Goal: Information Seeking & Learning: Find specific page/section

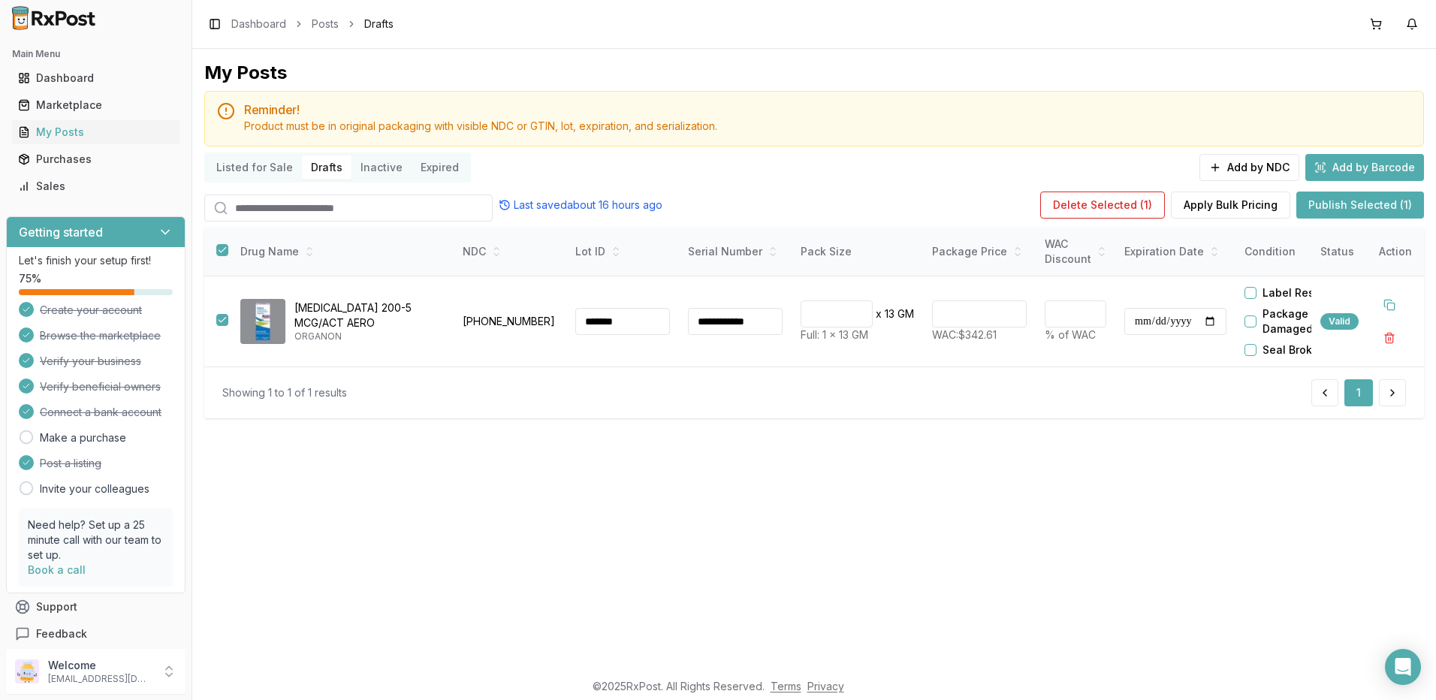
click at [1355, 203] on button "Publish Selected (1)" at bounding box center [1360, 204] width 128 height 27
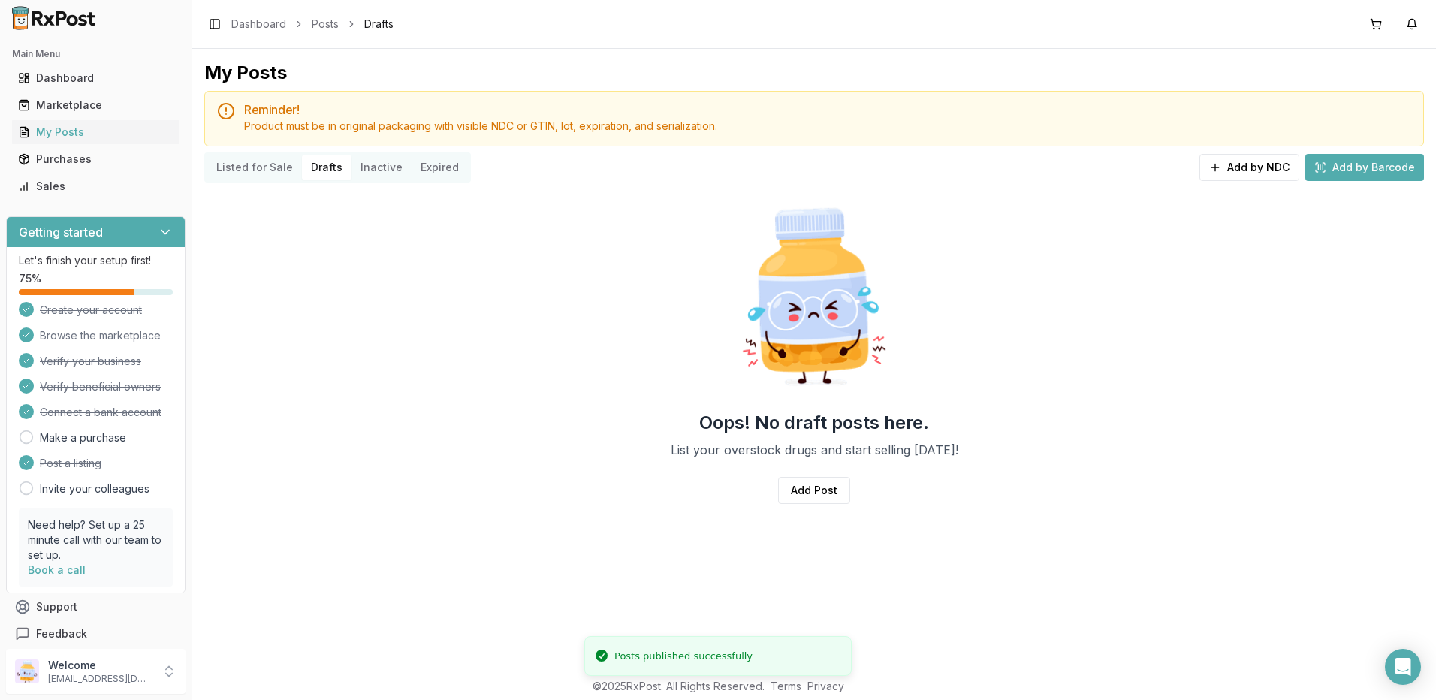
click at [323, 176] on button "Drafts" at bounding box center [327, 167] width 50 height 24
click at [245, 171] on button "Listed for Sale" at bounding box center [254, 167] width 95 height 24
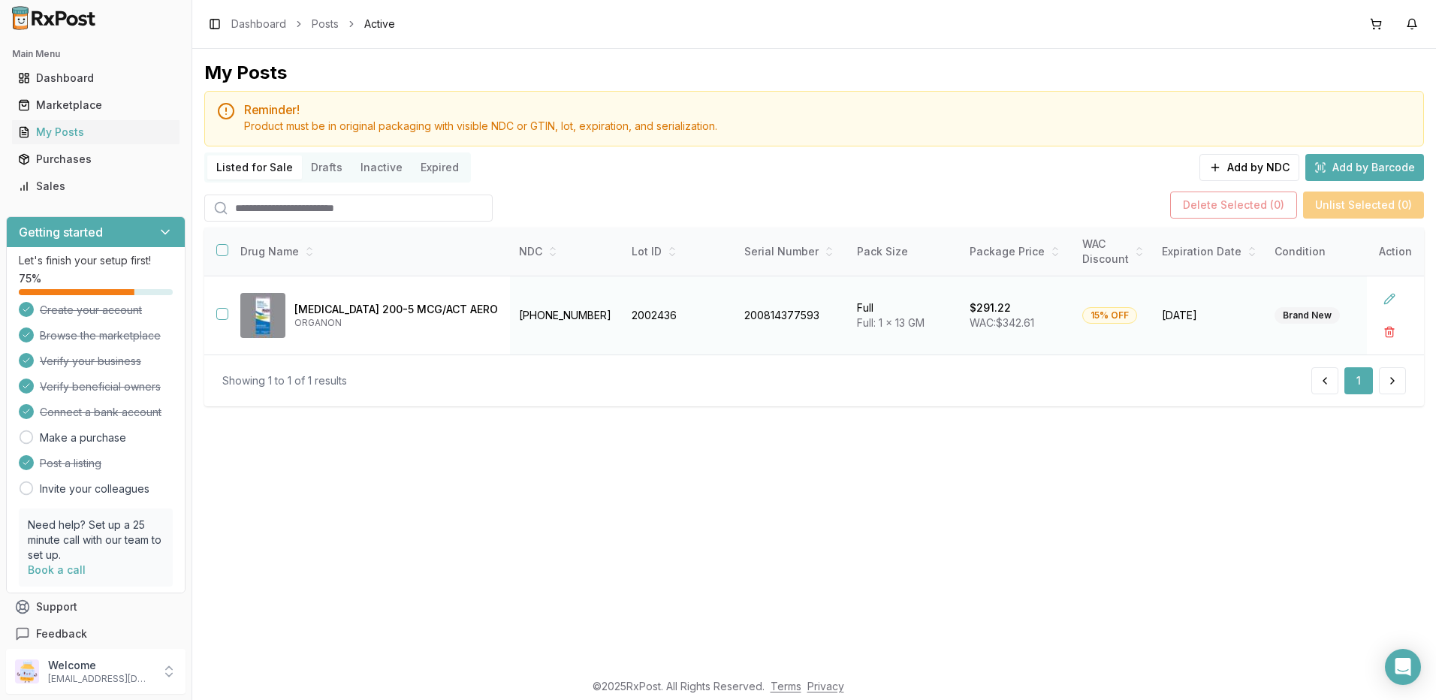
click at [221, 315] on button "button" at bounding box center [222, 314] width 12 height 12
click at [957, 464] on div "My Posts Reminder! Product must be in original packaging with visible NDC or GT…" at bounding box center [813, 359] width 1243 height 621
click at [66, 76] on div "Dashboard" at bounding box center [95, 78] width 155 height 15
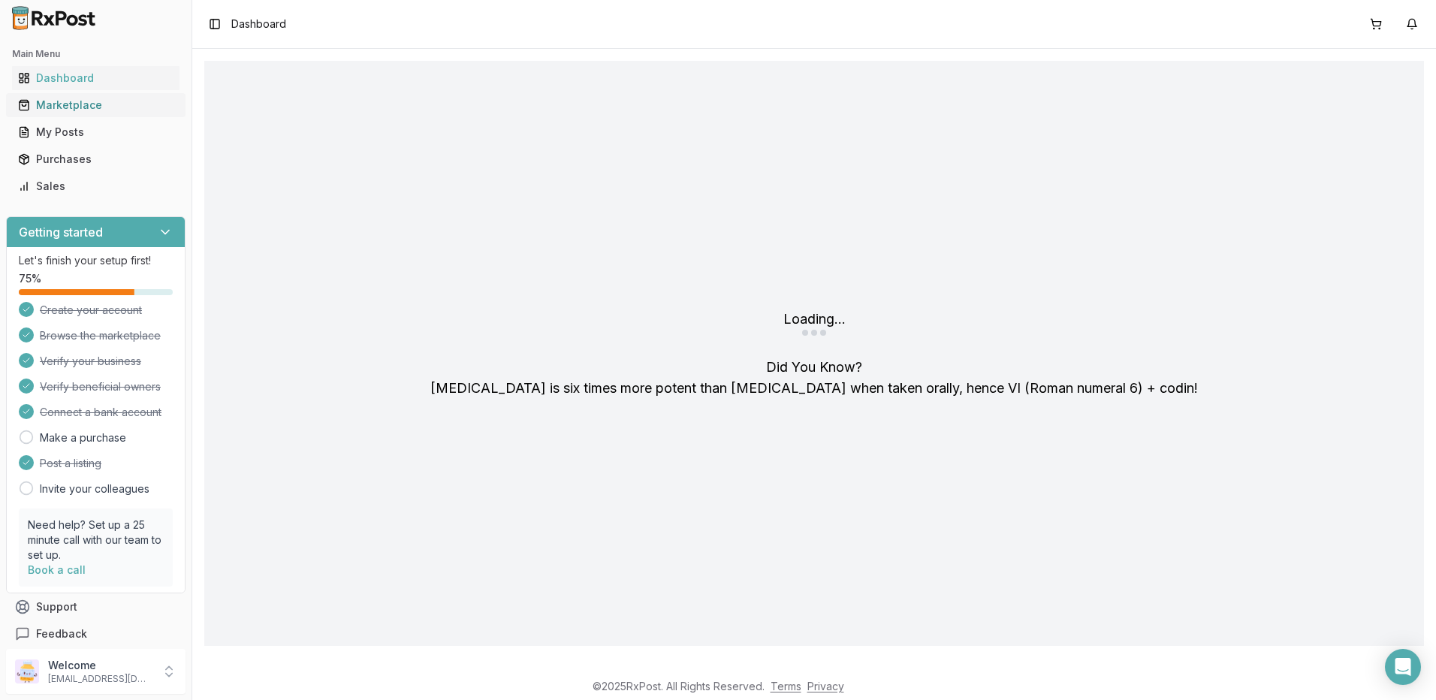
click at [65, 105] on div "Marketplace" at bounding box center [95, 105] width 155 height 15
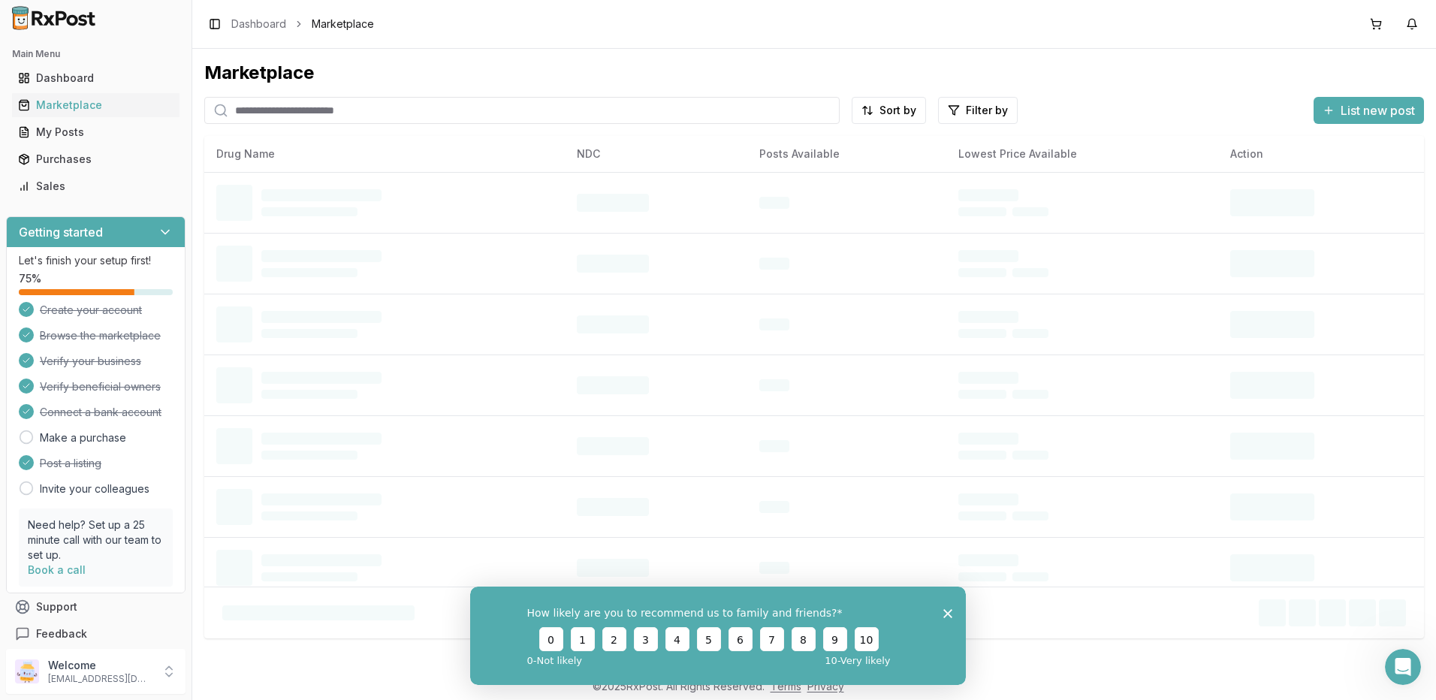
click at [293, 110] on input "search" at bounding box center [521, 110] width 635 height 27
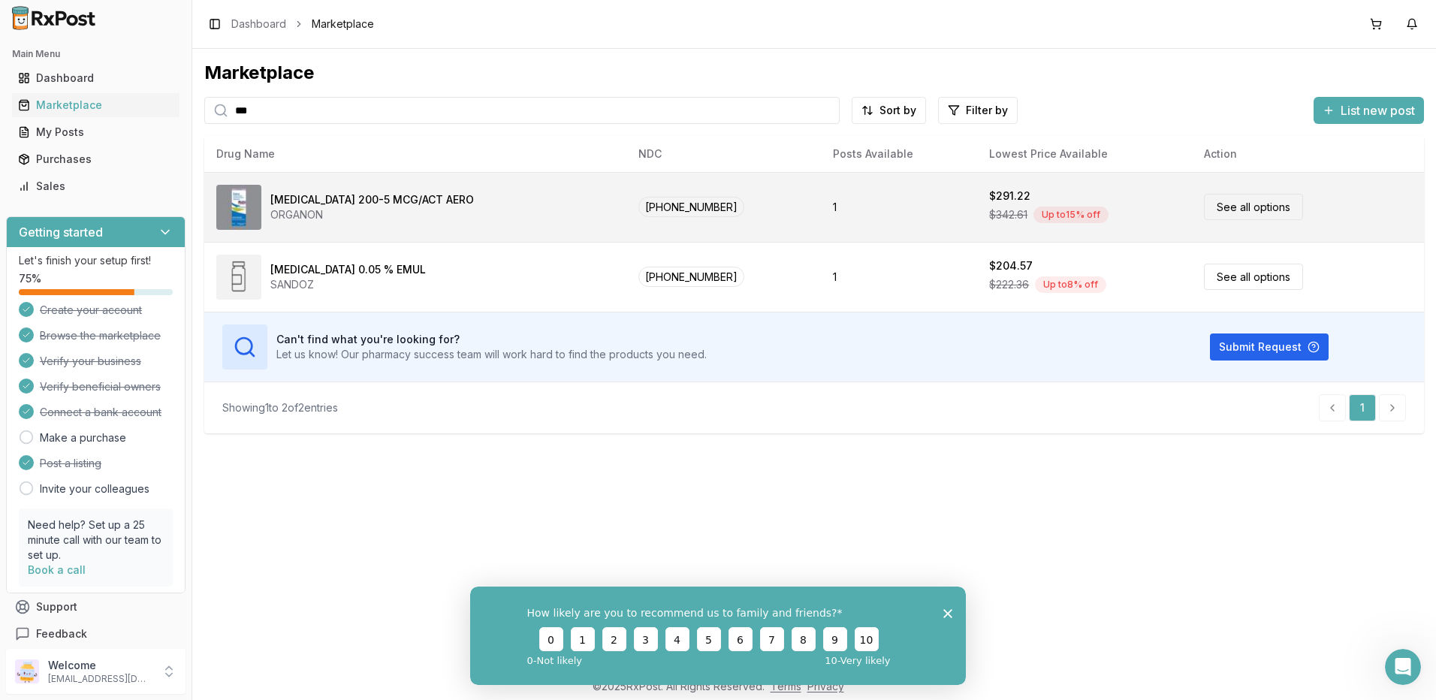
type input "***"
click at [1231, 206] on link "See all options" at bounding box center [1253, 207] width 99 height 26
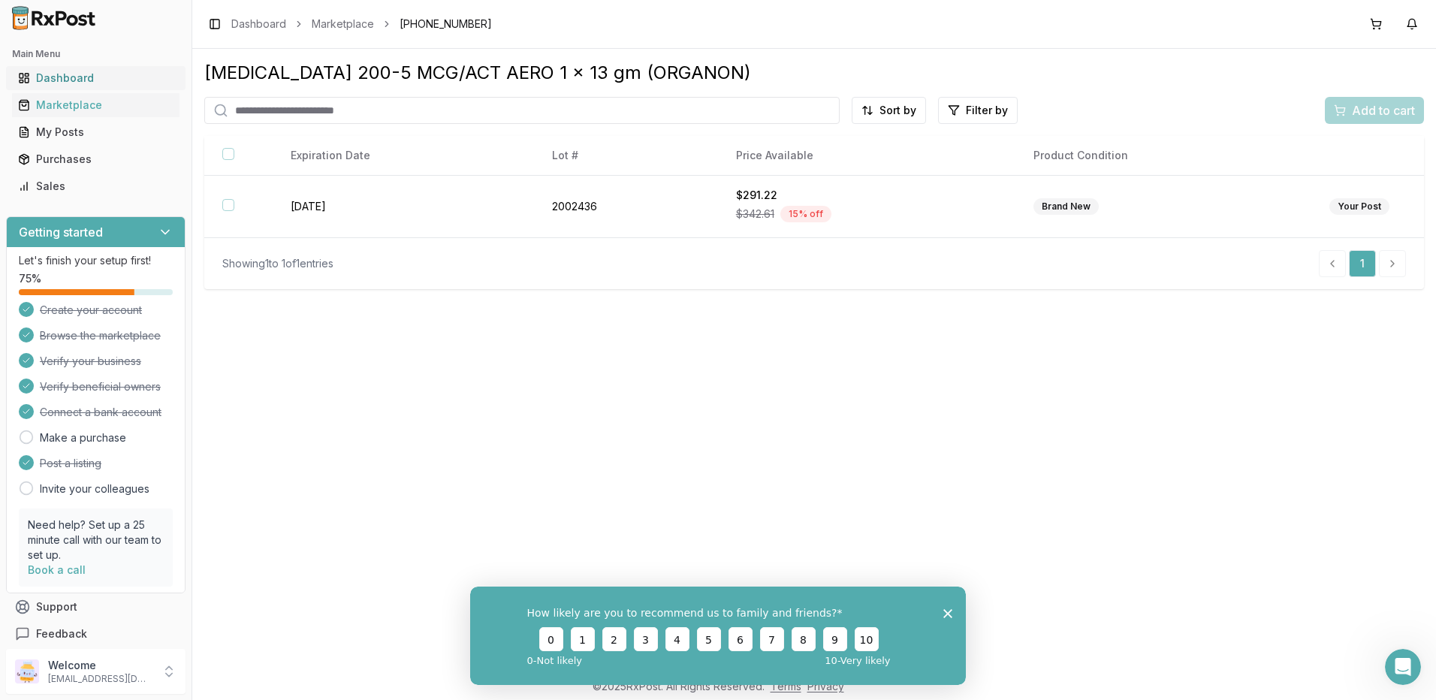
click at [56, 80] on div "Dashboard" at bounding box center [95, 78] width 155 height 15
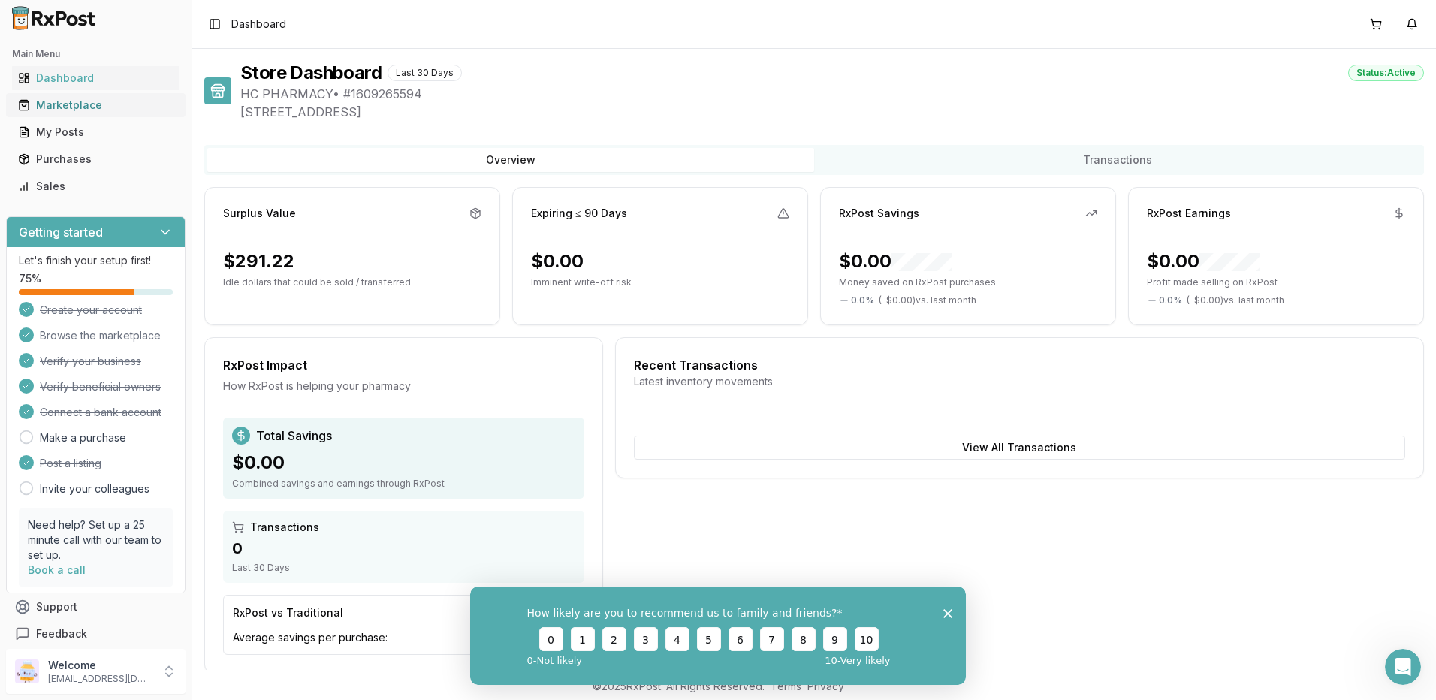
click at [65, 106] on div "Marketplace" at bounding box center [95, 105] width 155 height 15
